Goal: Task Accomplishment & Management: Complete application form

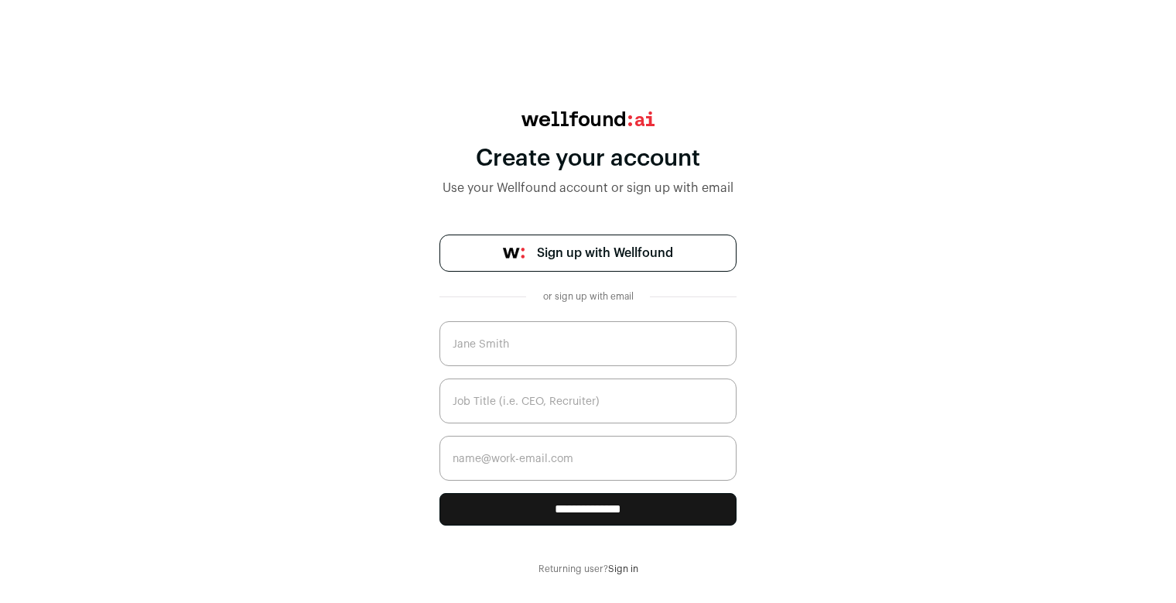
click at [604, 350] on input "text" at bounding box center [588, 343] width 297 height 45
type input "Justin Severidt"
type input "justin.severidt@exactinsight.ai"
click at [564, 405] on input "text" at bounding box center [588, 400] width 297 height 45
type input "CEO"
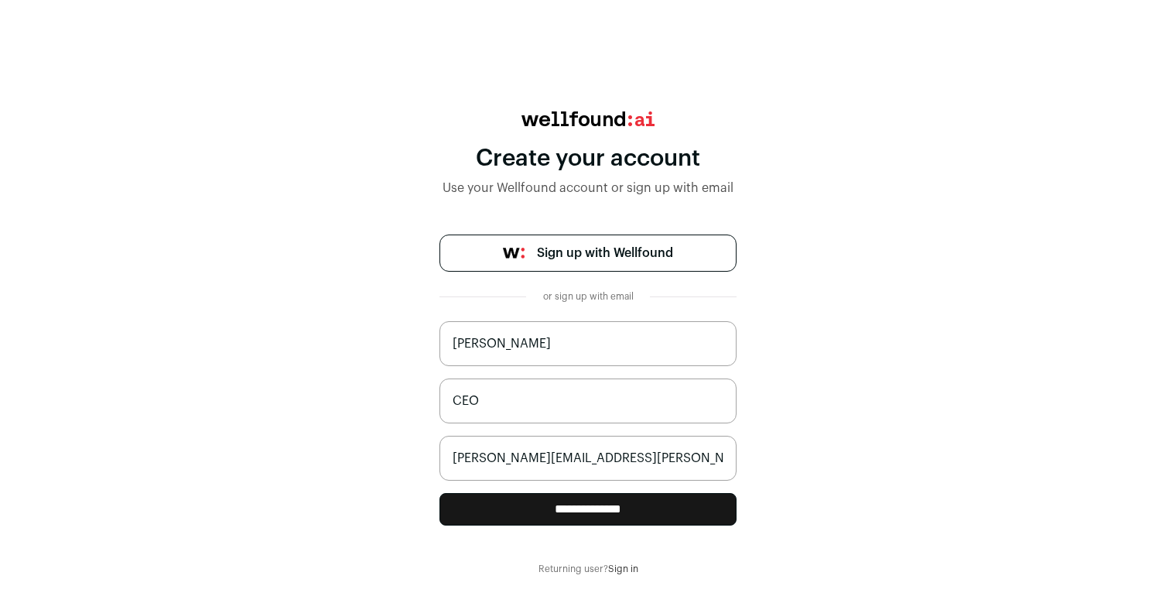
drag, startPoint x: 624, startPoint y: 521, endPoint x: 616, endPoint y: 517, distance: 8.7
click at [623, 521] on input "**********" at bounding box center [588, 509] width 297 height 33
click at [515, 344] on input "text" at bounding box center [588, 343] width 297 height 45
type input "Justin Severidt"
type input "justin.severidt@exactinsight.ai"
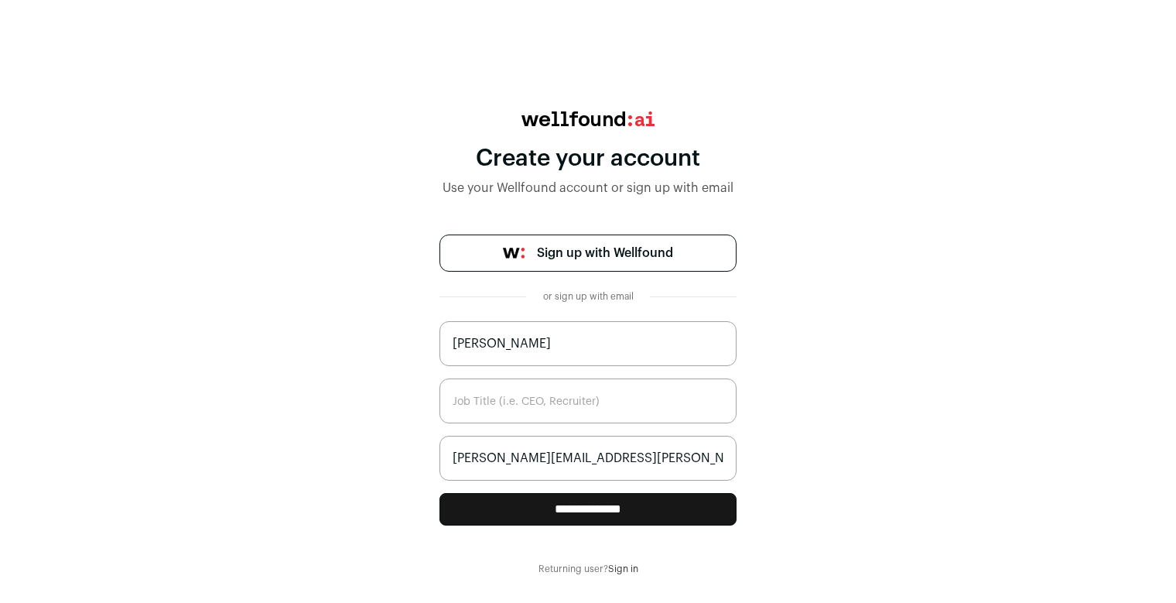
click at [538, 409] on input "text" at bounding box center [588, 400] width 297 height 45
drag, startPoint x: 942, startPoint y: 251, endPoint x: 574, endPoint y: 48, distance: 419.8
click at [909, 227] on div "**********" at bounding box center [588, 343] width 1176 height 464
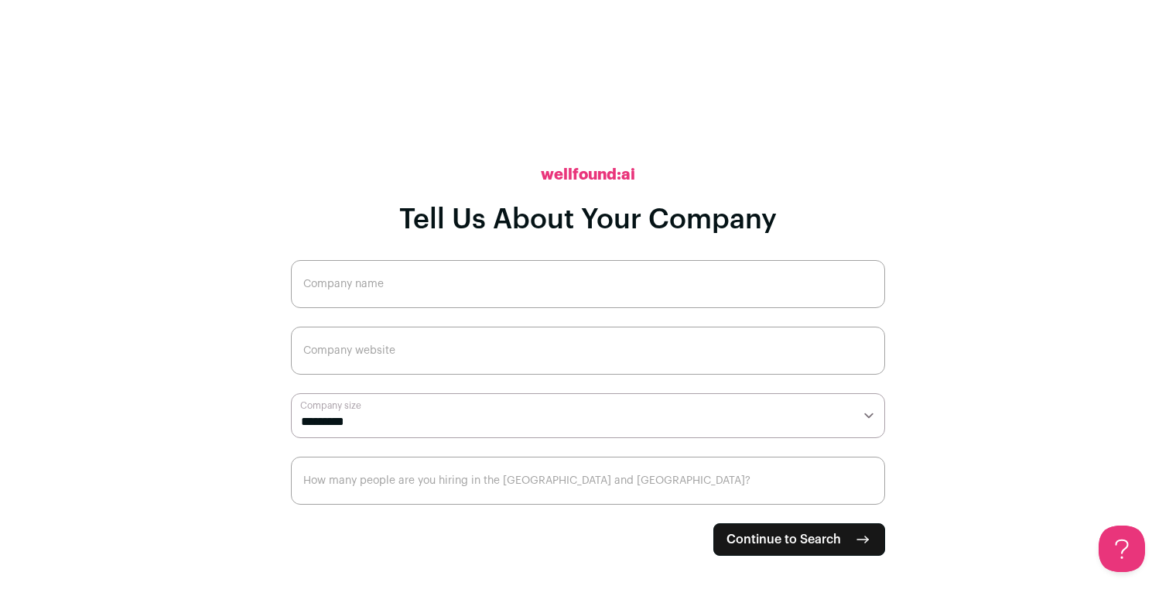
drag, startPoint x: 635, startPoint y: 278, endPoint x: 623, endPoint y: 278, distance: 11.6
click at [632, 278] on input "Company name" at bounding box center [588, 284] width 594 height 48
click at [616, 282] on input "Company name" at bounding box center [588, 284] width 594 height 48
type input "R"
type input "Exact Insight"
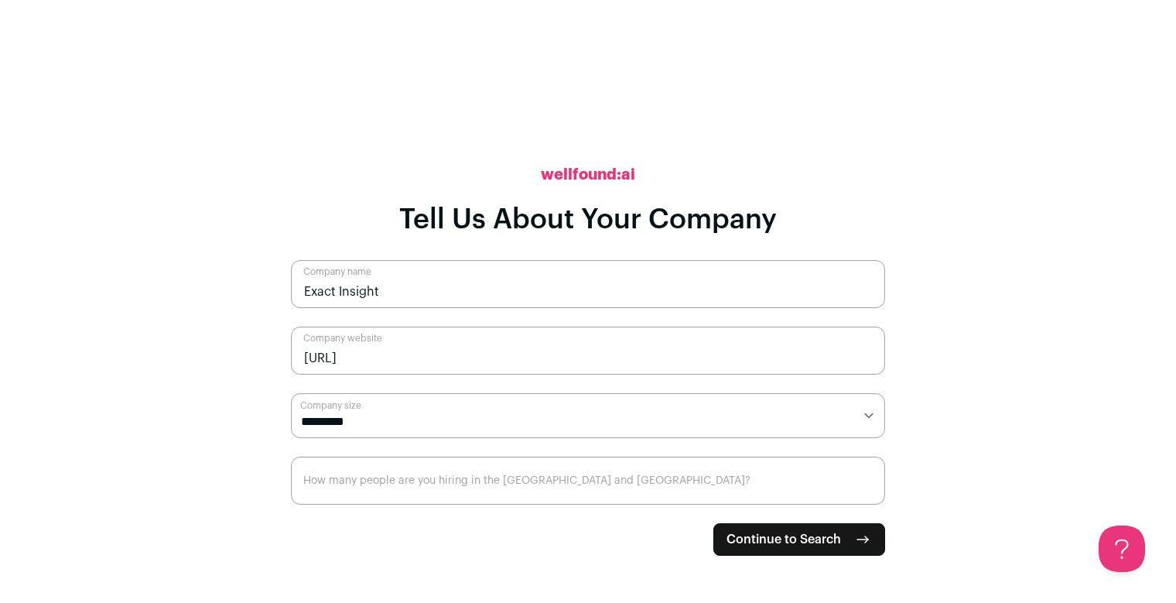
type input "[URL]"
click at [515, 420] on select "**********" at bounding box center [588, 415] width 594 height 45
select select "*"
click at [291, 393] on select "**********" at bounding box center [588, 415] width 594 height 45
click at [453, 474] on input "How many people are you hiring in the [GEOGRAPHIC_DATA] and [GEOGRAPHIC_DATA]?" at bounding box center [588, 481] width 594 height 48
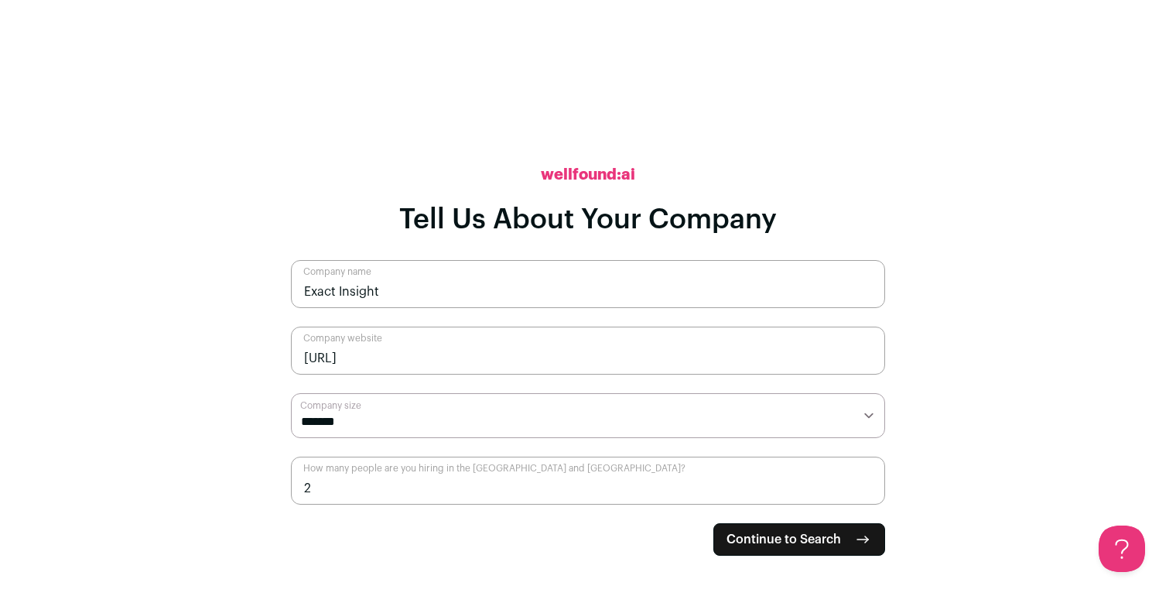
type input "2"
click at [759, 541] on span "Continue to Search" at bounding box center [784, 539] width 115 height 19
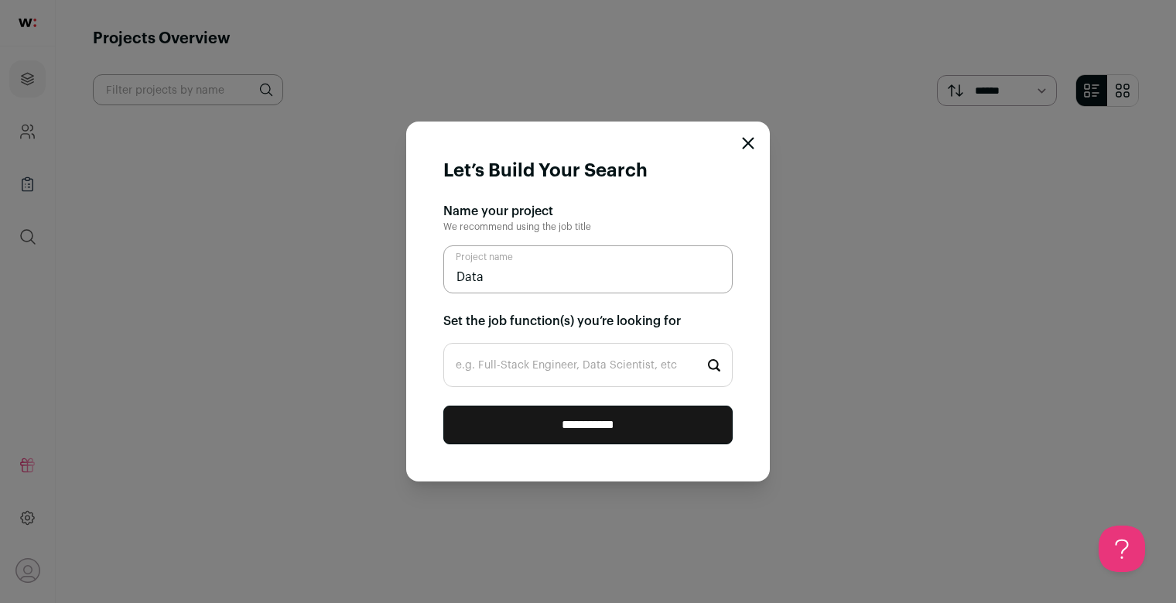
type input "Data"
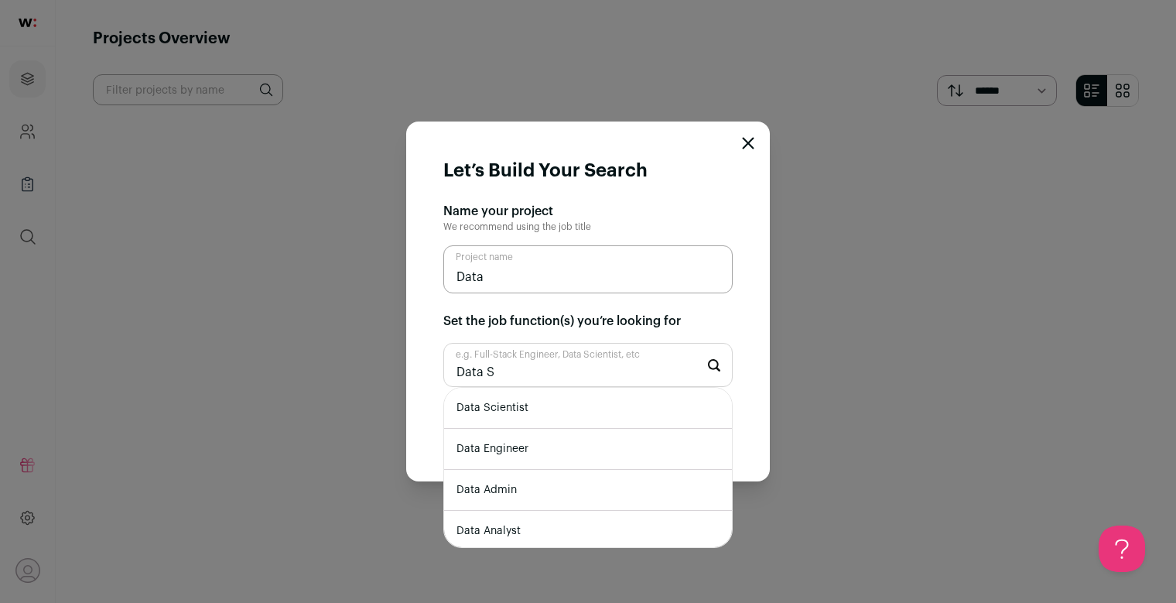
type input "Data S"
click at [569, 409] on li "Data Scientist" at bounding box center [588, 408] width 288 height 41
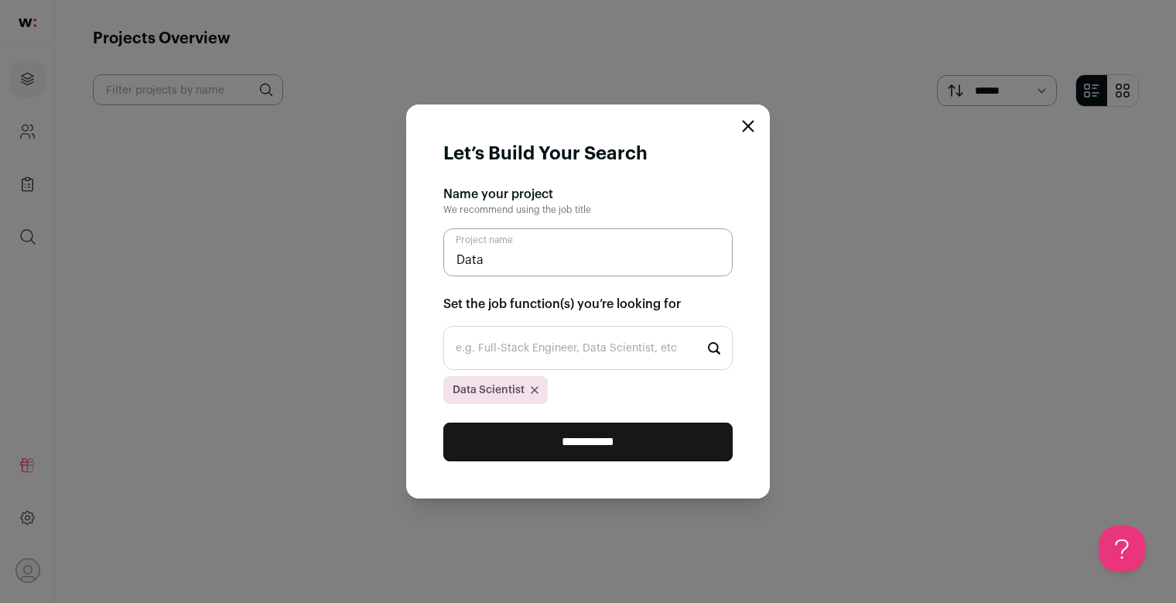
drag, startPoint x: 591, startPoint y: 441, endPoint x: 601, endPoint y: 447, distance: 10.8
click at [592, 441] on input "**********" at bounding box center [587, 442] width 289 height 39
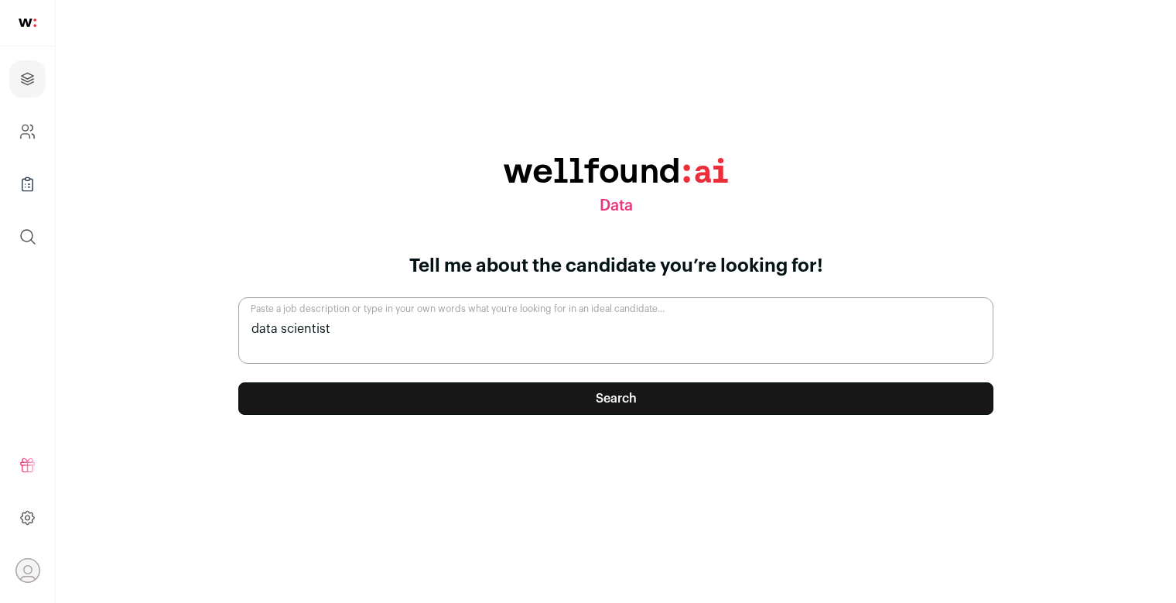
type textarea "data scientist"
drag, startPoint x: 424, startPoint y: 403, endPoint x: 433, endPoint y: 407, distance: 9.4
click at [427, 404] on button "Search" at bounding box center [615, 398] width 755 height 33
